Goal: Task Accomplishment & Management: Complete application form

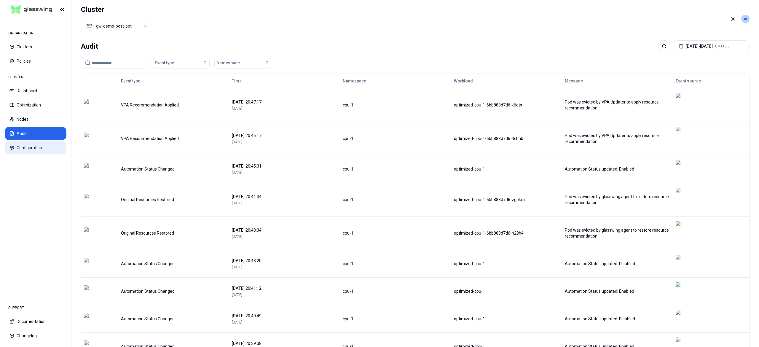
click at [31, 146] on button "Configuration" at bounding box center [36, 147] width 62 height 13
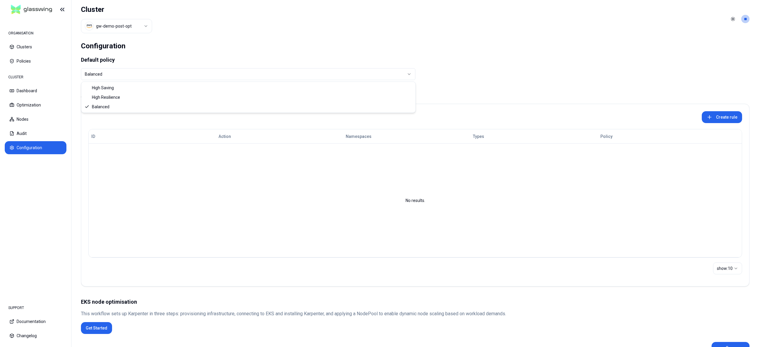
click at [155, 72] on html "ORGANISATION Clusters Policies CLUSTER Dashboard Optimization Nodes Audit Confi…" at bounding box center [379, 173] width 759 height 347
click at [720, 115] on button "Create rule" at bounding box center [722, 117] width 40 height 12
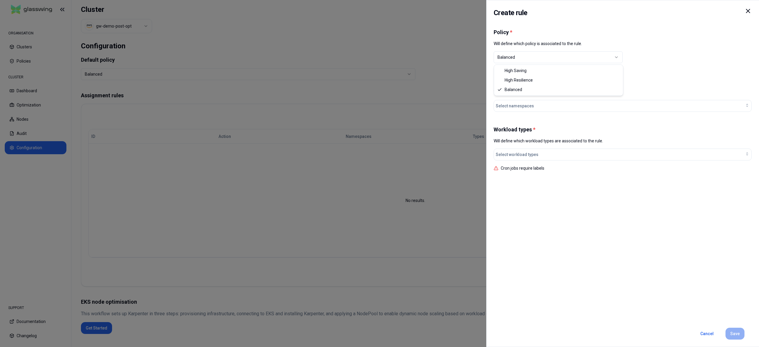
click at [522, 60] on button "Balanced" at bounding box center [558, 57] width 129 height 12
click at [284, 163] on div at bounding box center [379, 173] width 759 height 347
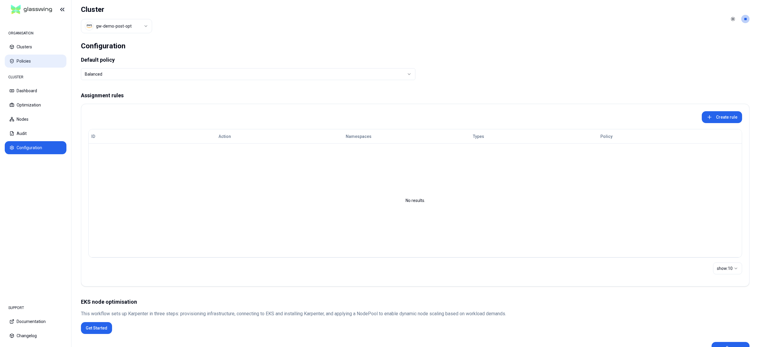
click at [36, 55] on button "Policies" at bounding box center [36, 61] width 62 height 13
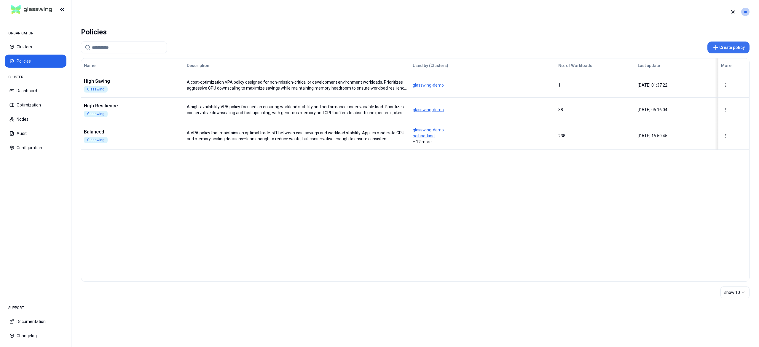
click at [719, 47] on icon at bounding box center [715, 47] width 7 height 7
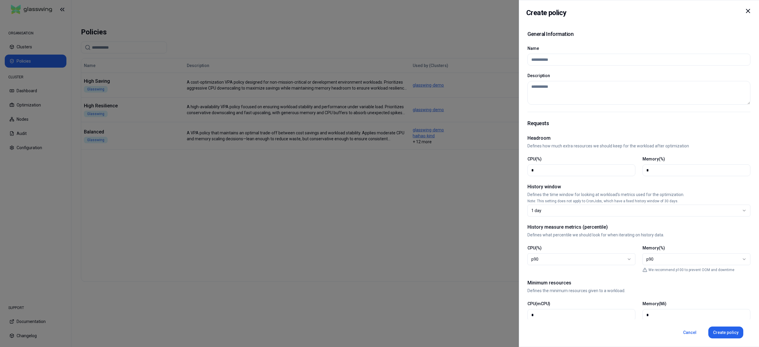
click at [577, 61] on input "Name" at bounding box center [638, 59] width 215 height 11
type input "*"
paste input "**********"
type input "**********"
click at [542, 99] on textarea "Description" at bounding box center [638, 93] width 223 height 24
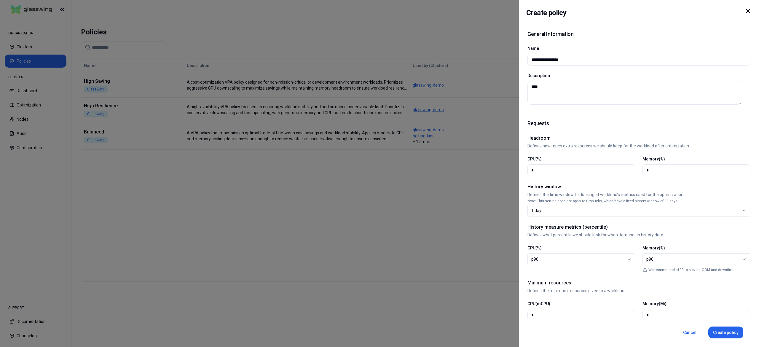
type textarea "****"
type input "**"
click at [573, 212] on div "1 day" at bounding box center [636, 211] width 211 height 6
select select "*"
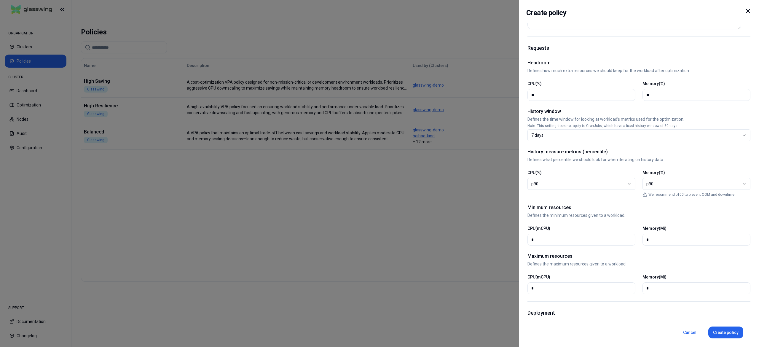
scroll to position [76, 0]
click at [546, 240] on input "*" at bounding box center [581, 238] width 100 height 11
type input "*"
type input "**"
click at [646, 238] on input "*" at bounding box center [696, 238] width 100 height 11
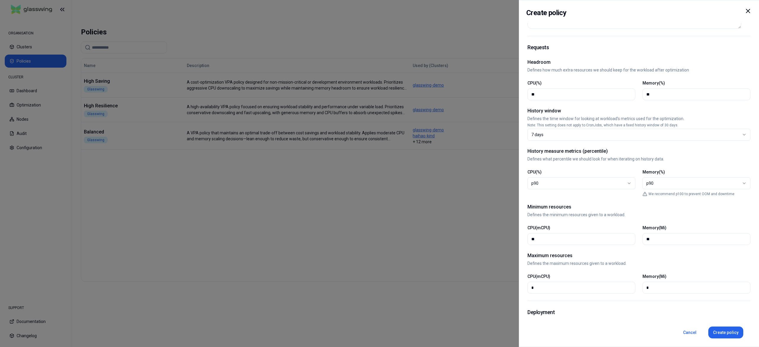
type input "**"
click at [554, 291] on input "*" at bounding box center [581, 287] width 100 height 11
type input "****"
click at [683, 288] on input "*" at bounding box center [696, 287] width 100 height 11
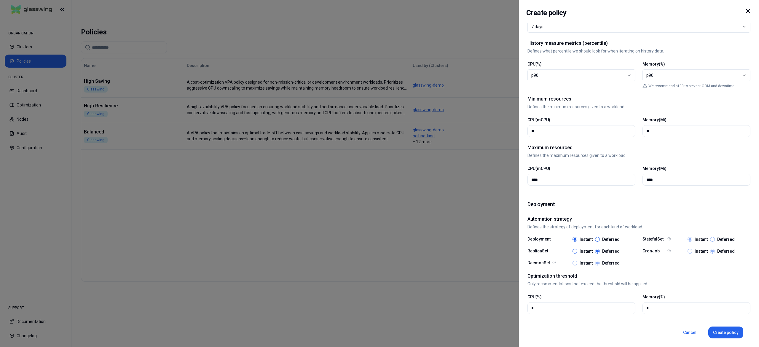
scroll to position [185, 0]
type input "****"
click at [575, 251] on button "Instant" at bounding box center [575, 250] width 5 height 5
click at [572, 306] on input "*" at bounding box center [581, 306] width 100 height 11
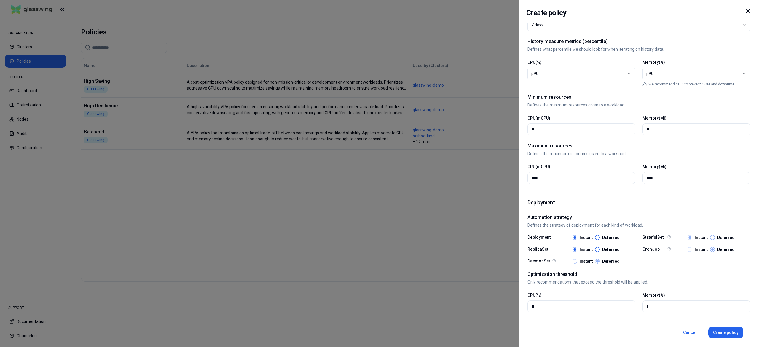
type input "**"
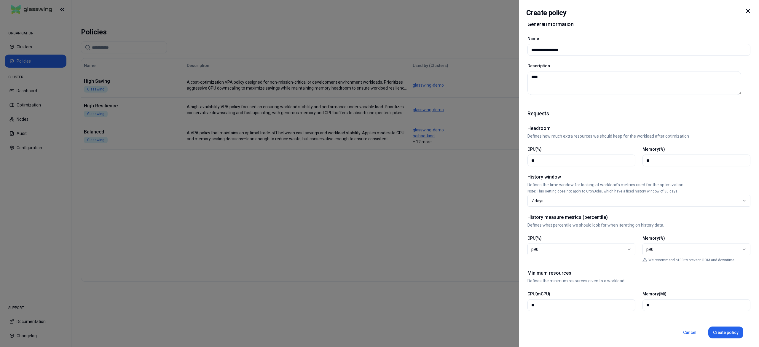
scroll to position [7, 0]
type input "**"
click at [717, 334] on button "Create policy" at bounding box center [725, 332] width 35 height 12
select select
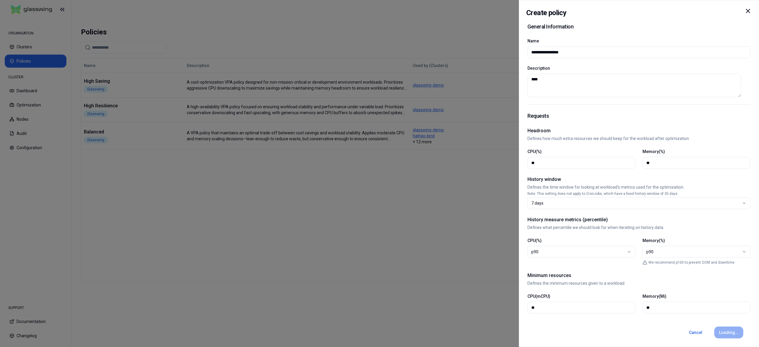
select select
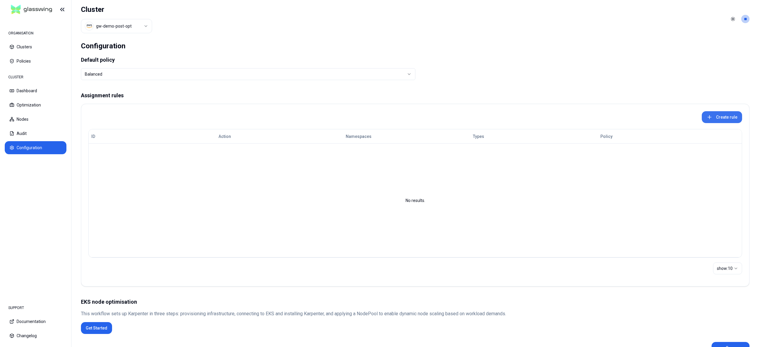
click at [720, 114] on button "Create rule" at bounding box center [722, 117] width 40 height 12
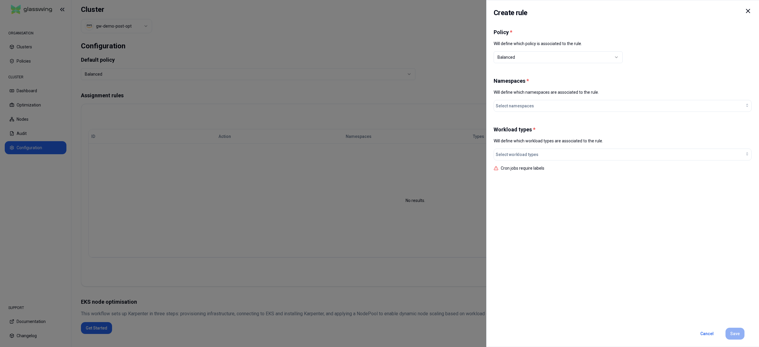
click at [535, 55] on div "Balanced" at bounding box center [556, 57] width 117 height 6
click at [513, 111] on button "Select namespaces" at bounding box center [623, 106] width 258 height 12
click at [366, 166] on div at bounding box center [379, 173] width 759 height 347
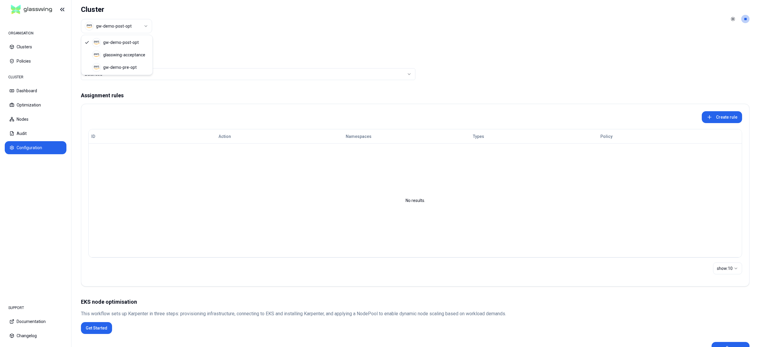
click at [123, 28] on html "ORGANISATION Clusters Policies CLUSTER Dashboard Optimization Nodes Audit Confi…" at bounding box center [379, 173] width 759 height 347
click at [726, 117] on button "Create rule" at bounding box center [722, 117] width 40 height 12
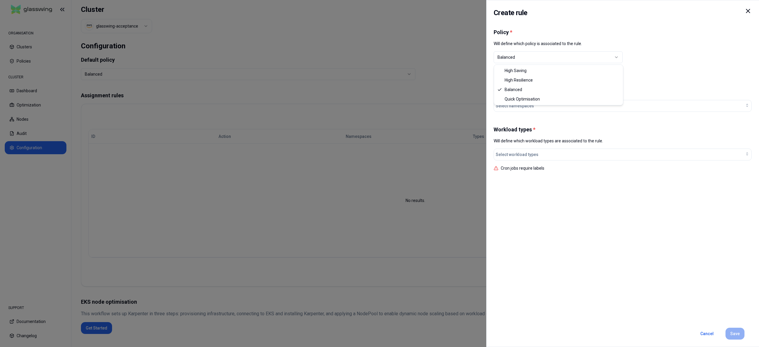
click at [517, 55] on div "Balanced" at bounding box center [556, 57] width 117 height 6
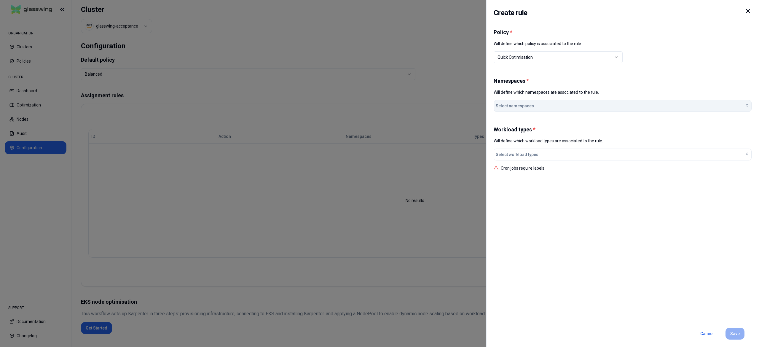
click at [515, 105] on span "Select namespaces" at bounding box center [515, 106] width 38 height 6
click at [511, 123] on div "memory-1" at bounding box center [523, 118] width 56 height 9
click at [594, 145] on div "Workload types * Will define which workload types are associated to the rule. S…" at bounding box center [623, 148] width 258 height 45
click at [560, 152] on div "Select workload types" at bounding box center [623, 155] width 254 height 6
click at [515, 176] on span "Deployment" at bounding box center [516, 177] width 23 height 6
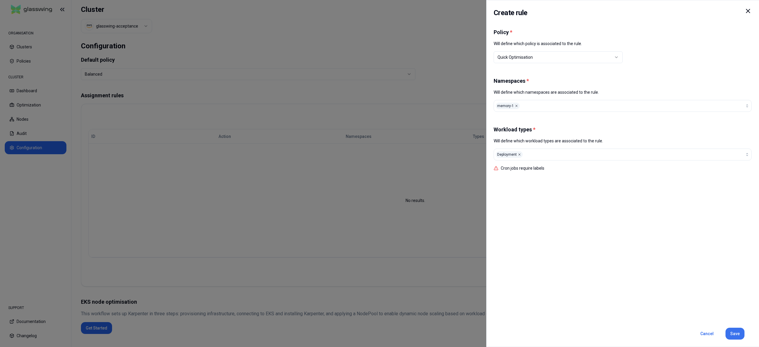
click at [734, 330] on button "Save" at bounding box center [735, 334] width 19 height 12
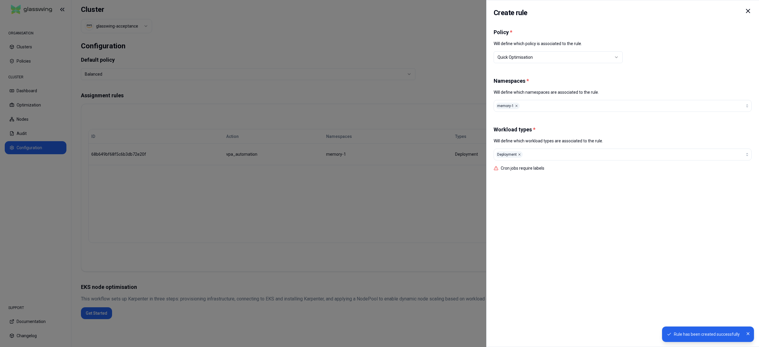
click at [348, 230] on div at bounding box center [379, 173] width 759 height 347
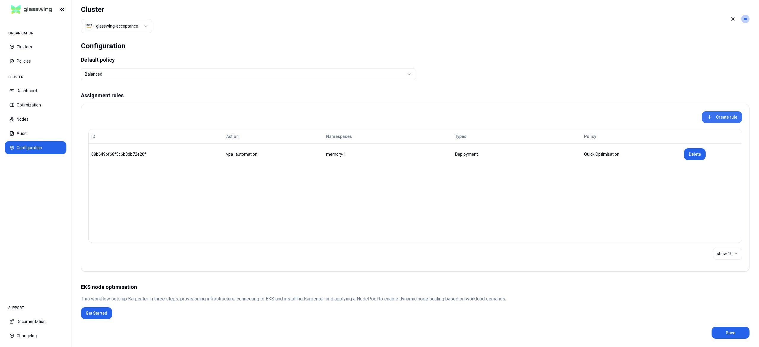
click at [718, 117] on button "Create rule" at bounding box center [722, 117] width 40 height 12
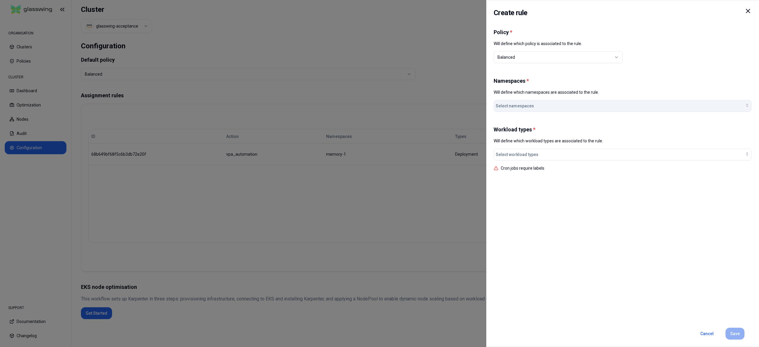
click at [520, 106] on span "Select namespaces" at bounding box center [515, 106] width 38 height 6
click at [515, 128] on span "memory-2" at bounding box center [515, 129] width 20 height 6
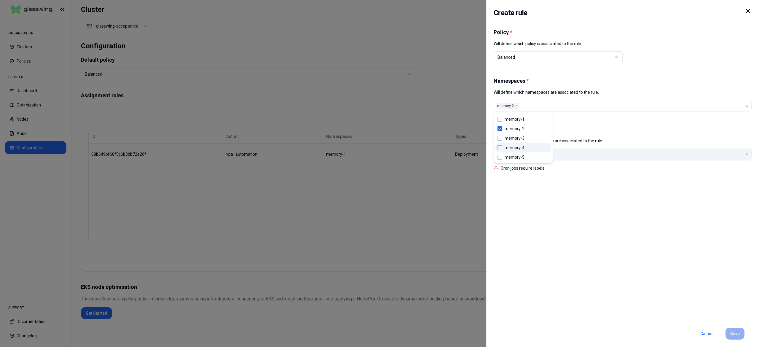
click at [583, 159] on button "Select workload types" at bounding box center [623, 155] width 258 height 12
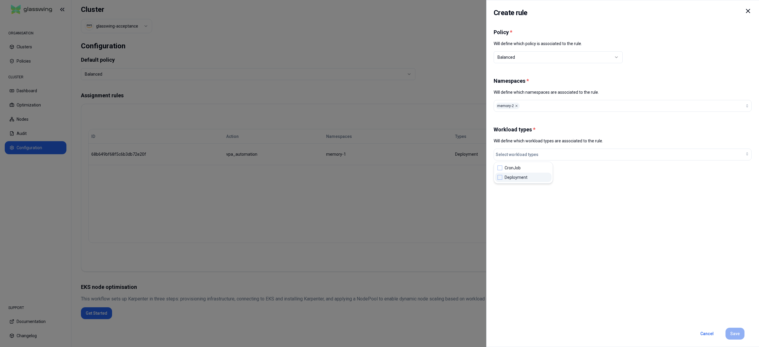
click at [516, 179] on span "Deployment" at bounding box center [516, 177] width 23 height 6
click at [511, 170] on span "CronJob" at bounding box center [513, 168] width 16 height 6
click at [731, 333] on button "Save" at bounding box center [735, 334] width 19 height 12
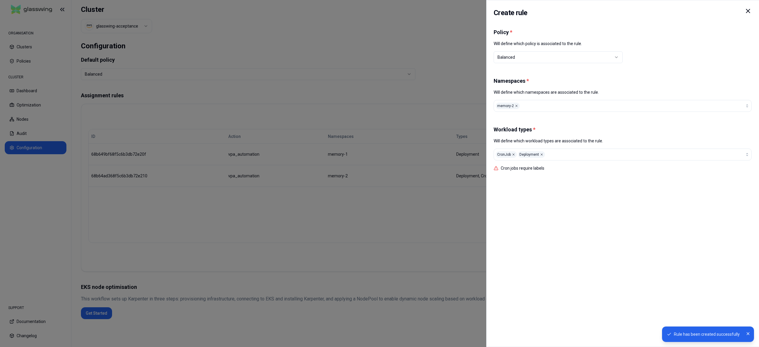
click at [325, 259] on div at bounding box center [379, 173] width 759 height 347
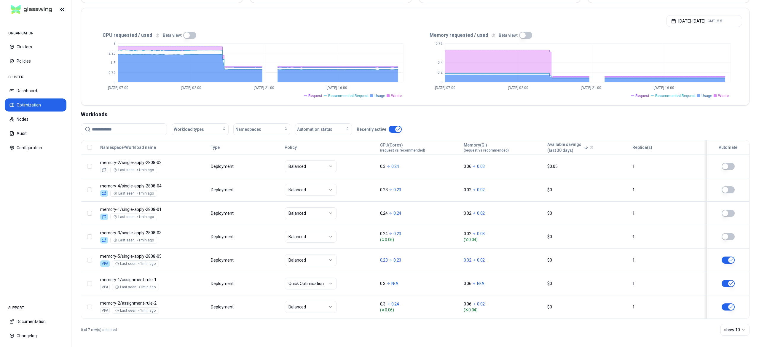
scroll to position [116, 0]
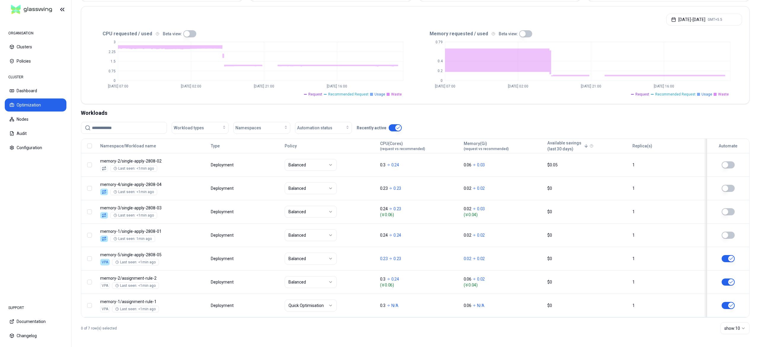
scroll to position [121, 0]
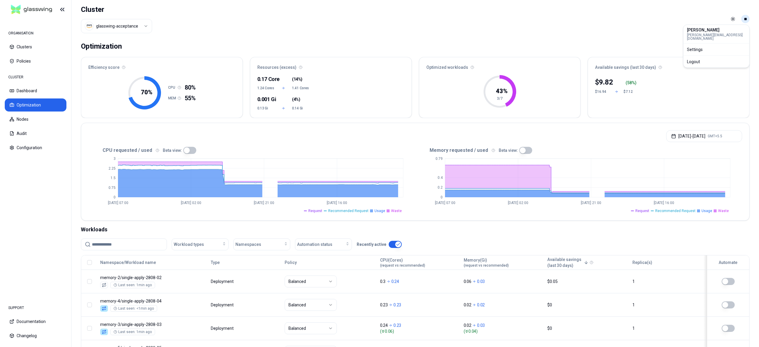
click at [746, 20] on html "ORGANISATION Clusters Policies CLUSTER Dashboard Optimization Nodes Audit Confi…" at bounding box center [379, 173] width 759 height 347
click at [692, 59] on div "Logout" at bounding box center [716, 61] width 63 height 9
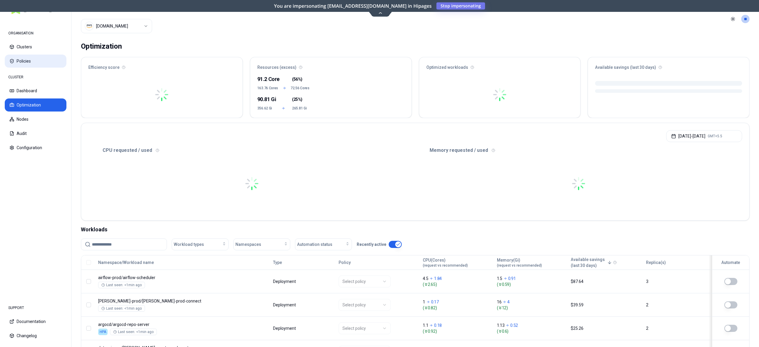
click at [24, 62] on button "Policies" at bounding box center [36, 61] width 62 height 13
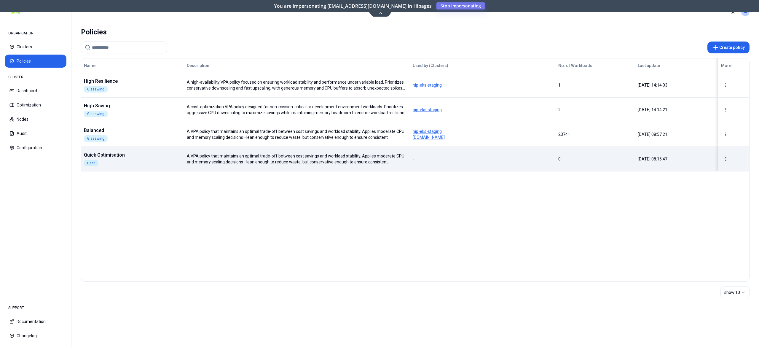
click at [178, 158] on div "Quick Optimisation User" at bounding box center [133, 159] width 102 height 15
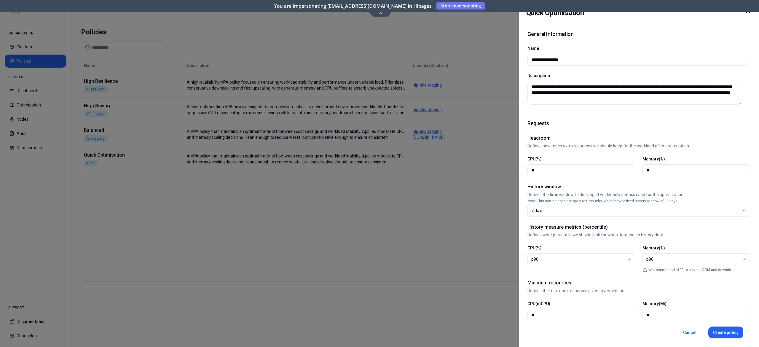
click at [420, 189] on div at bounding box center [379, 173] width 759 height 347
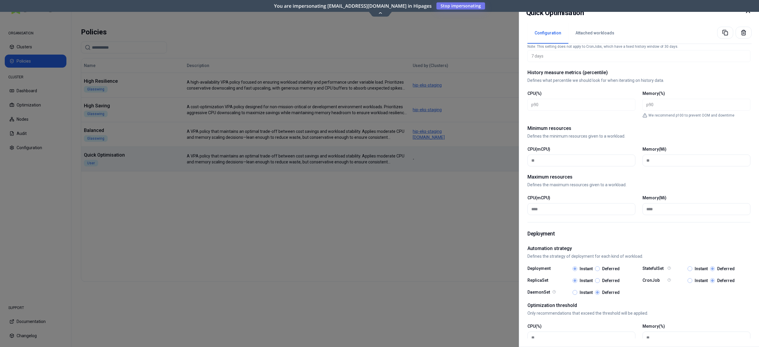
scroll to position [177, 0]
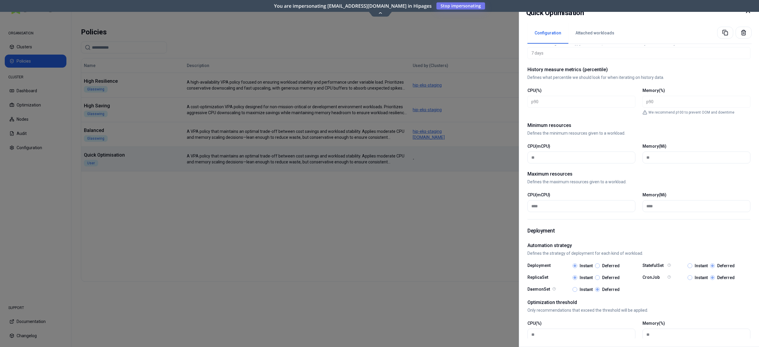
click at [358, 265] on div at bounding box center [379, 173] width 759 height 347
